Goal: Find specific page/section: Find specific page/section

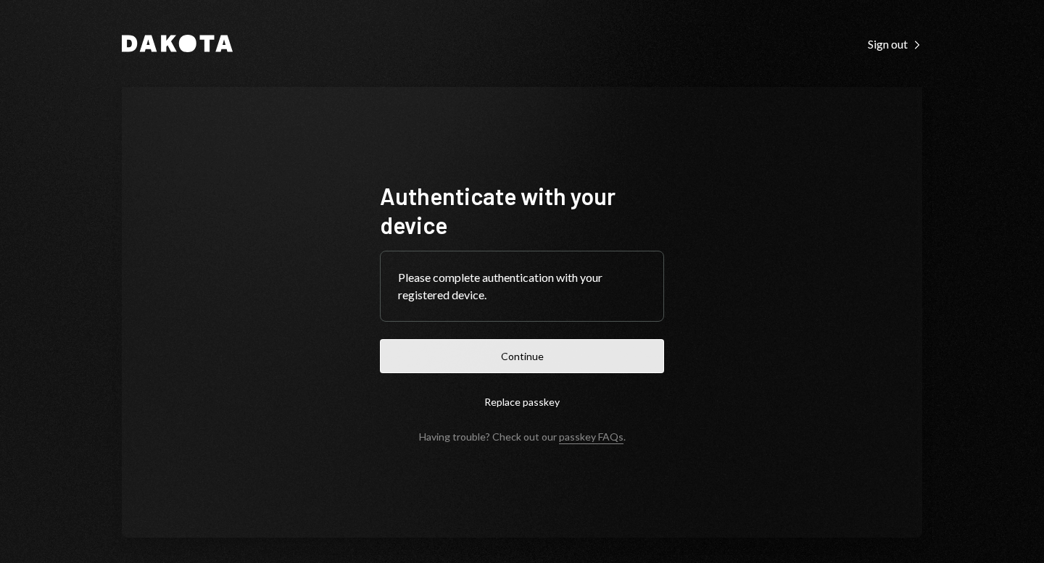
click at [480, 364] on button "Continue" at bounding box center [522, 356] width 284 height 34
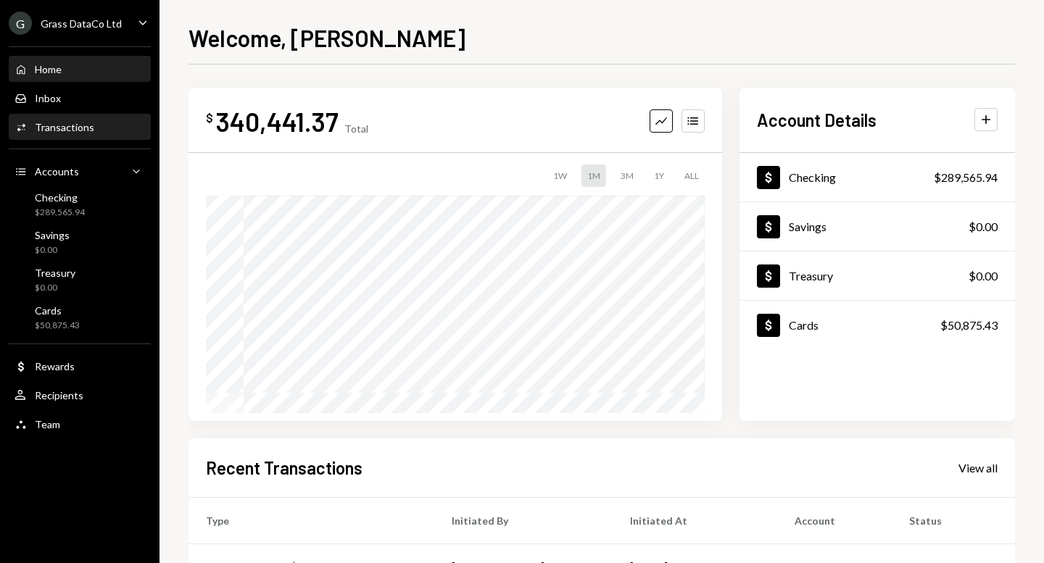
click at [70, 131] on div "Transactions" at bounding box center [64, 127] width 59 height 12
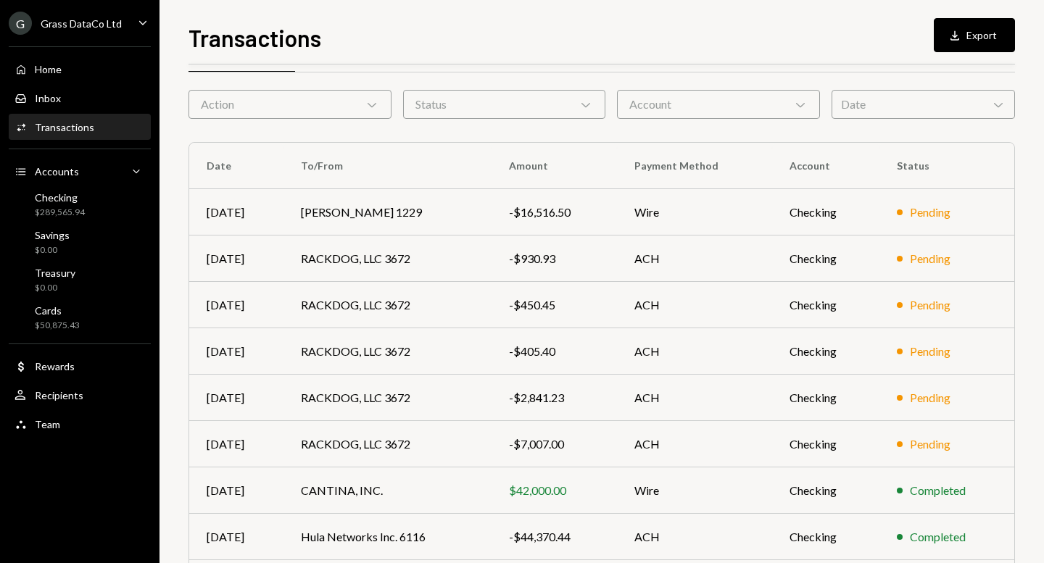
scroll to position [60, 0]
